Goal: Information Seeking & Learning: Find specific fact

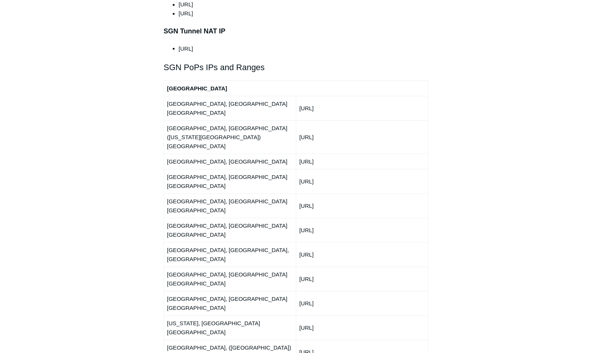
scroll to position [863, 0]
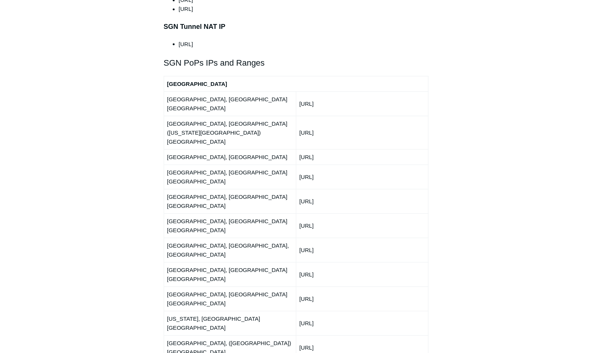
drag, startPoint x: 299, startPoint y: 140, endPoint x: 342, endPoint y: 140, distance: 43.5
click at [342, 189] on td "[URL]" at bounding box center [362, 201] width 132 height 24
copy td "[URL]"
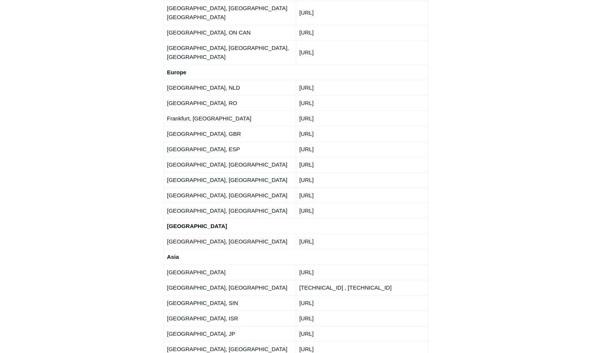
scroll to position [1238, 0]
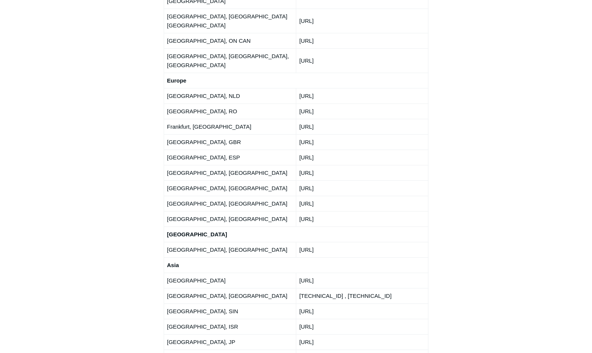
drag, startPoint x: 338, startPoint y: 132, endPoint x: 300, endPoint y: 129, distance: 38.0
click at [300, 273] on td "[URL]" at bounding box center [362, 280] width 132 height 15
copy td "[URL]"
drag, startPoint x: 344, startPoint y: 162, endPoint x: 298, endPoint y: 161, distance: 46.2
click at [298, 303] on td "[URL]" at bounding box center [362, 310] width 132 height 15
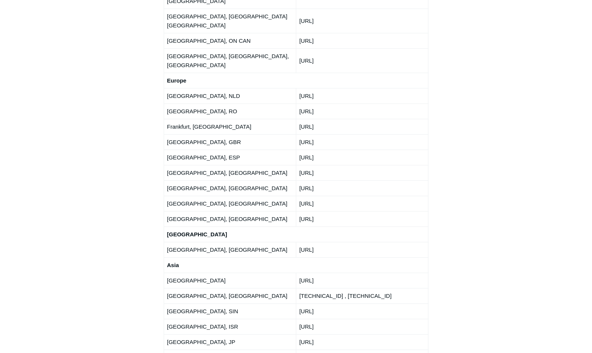
copy td "[URL]"
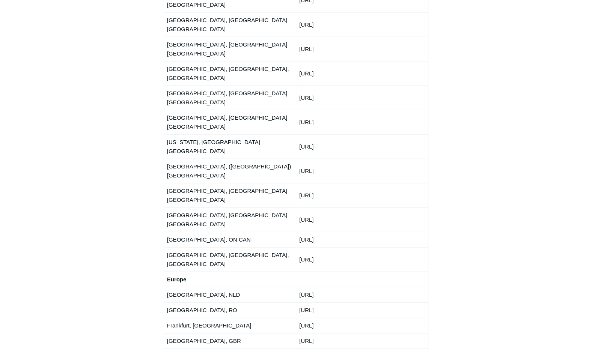
scroll to position [938, 0]
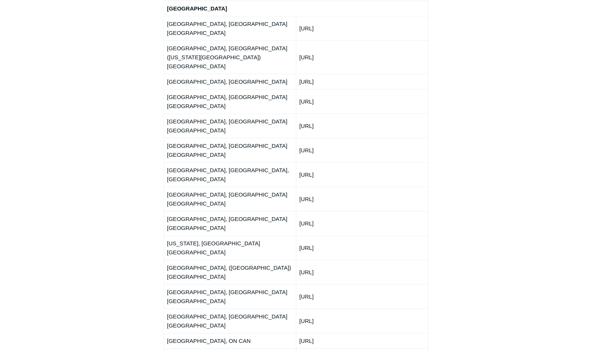
drag, startPoint x: 339, startPoint y: 96, endPoint x: 299, endPoint y: 96, distance: 40.1
click at [299, 162] on td "[URL]" at bounding box center [362, 174] width 132 height 24
copy td "[URL]"
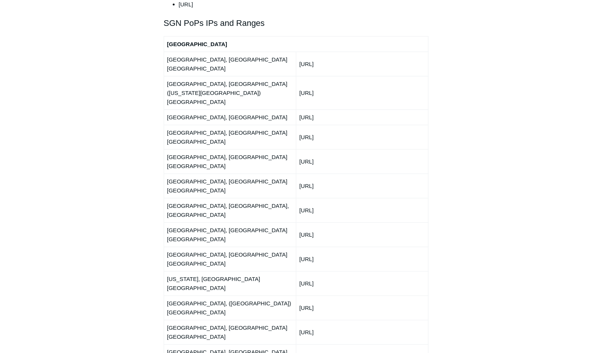
scroll to position [900, 0]
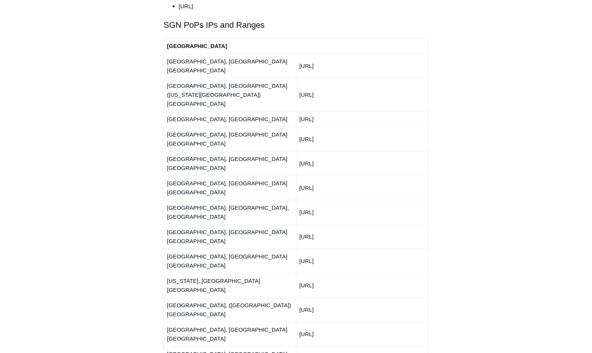
drag, startPoint x: 344, startPoint y: 103, endPoint x: 300, endPoint y: 103, distance: 44.3
click at [300, 151] on td "[URL]" at bounding box center [362, 163] width 132 height 24
copy td "[URL]"
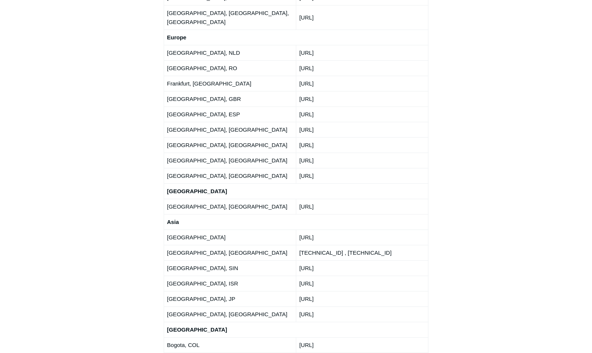
scroll to position [1275, 0]
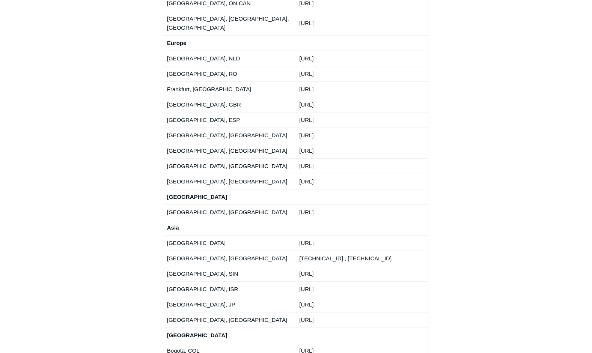
drag, startPoint x: 338, startPoint y: 95, endPoint x: 299, endPoint y: 94, distance: 39.0
click at [299, 235] on td "[URL]" at bounding box center [362, 242] width 132 height 15
copy td "[URL]"
drag, startPoint x: 341, startPoint y: 123, endPoint x: 299, endPoint y: 124, distance: 42.8
click at [299, 266] on td "[URL]" at bounding box center [362, 273] width 132 height 15
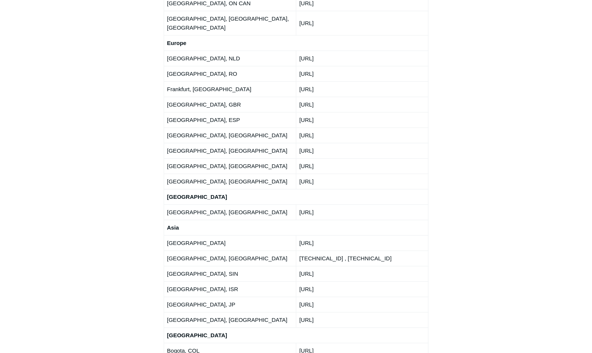
copy td "[URL]"
